Goal: Information Seeking & Learning: Learn about a topic

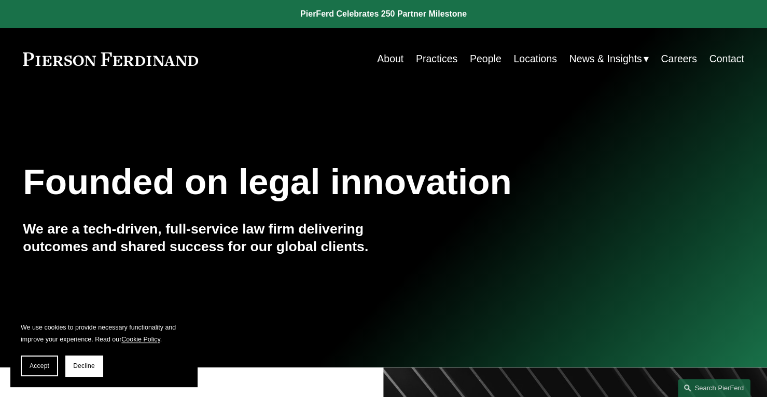
click at [435, 55] on link "Practices" at bounding box center [436, 59] width 41 height 20
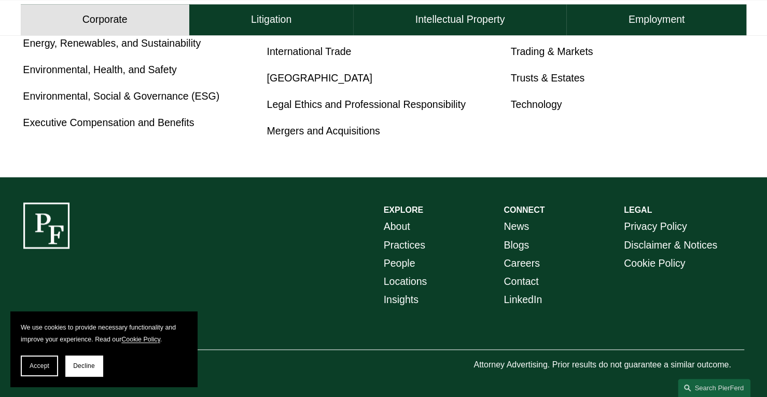
scroll to position [739, 0]
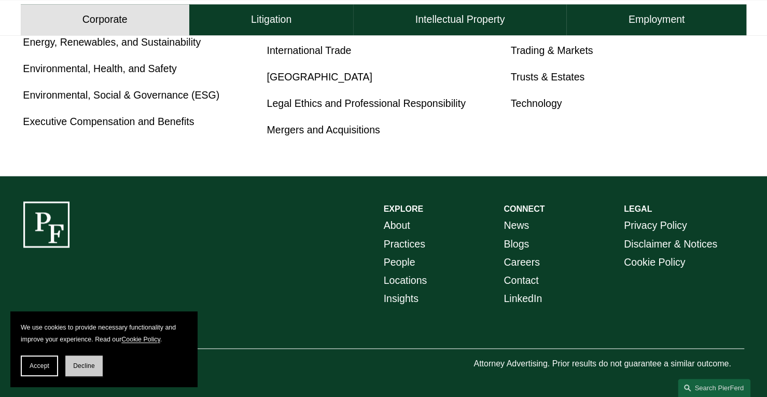
click at [86, 364] on span "Decline" at bounding box center [84, 365] width 22 height 7
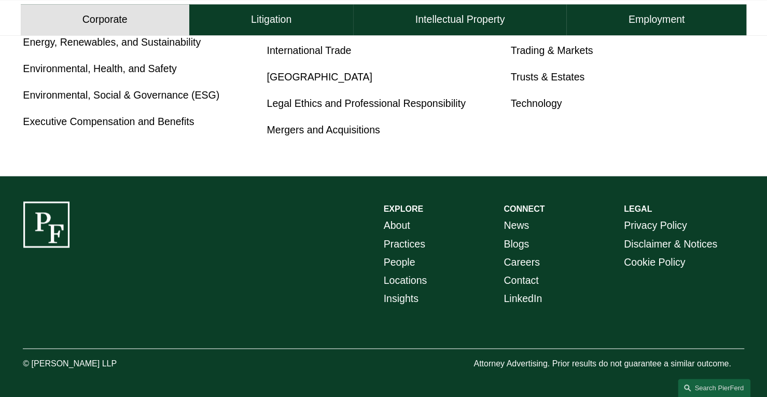
click at [407, 227] on link "About" at bounding box center [397, 225] width 26 height 18
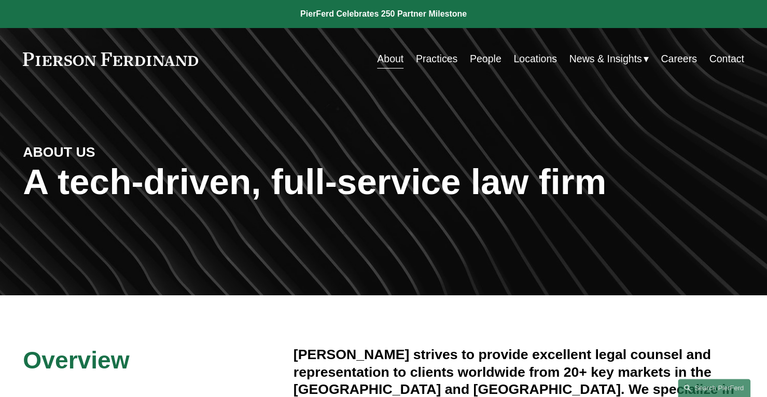
click at [440, 60] on link "Practices" at bounding box center [436, 59] width 41 height 20
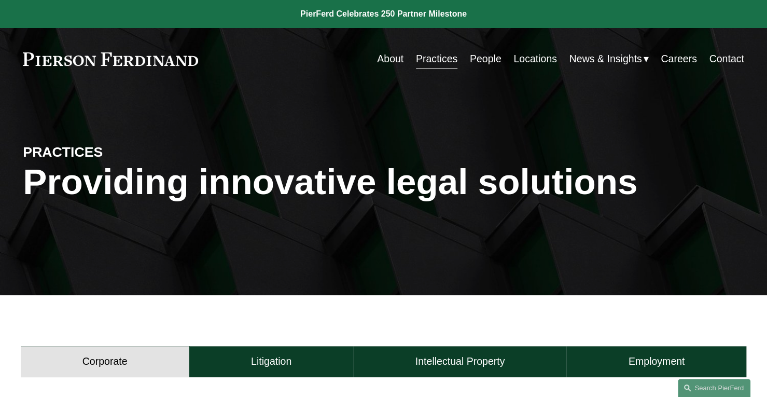
click at [387, 59] on link "About" at bounding box center [390, 59] width 26 height 20
